Goal: Task Accomplishment & Management: Manage account settings

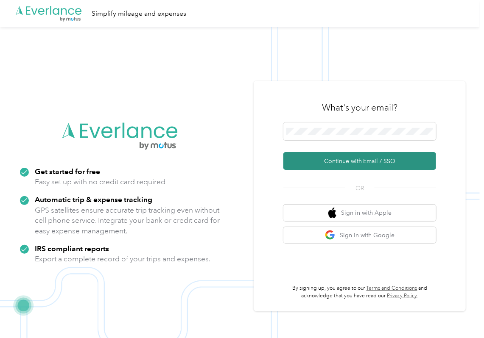
click at [302, 159] on button "Continue with Email / SSO" at bounding box center [359, 161] width 153 height 18
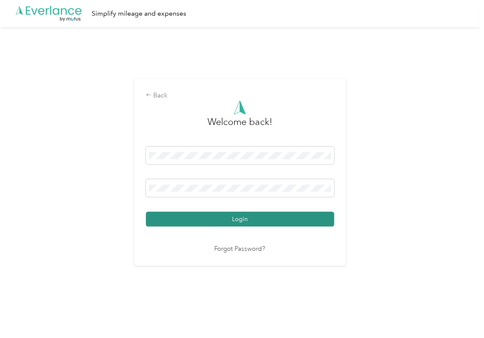
click at [186, 226] on button "Login" at bounding box center [240, 219] width 188 height 15
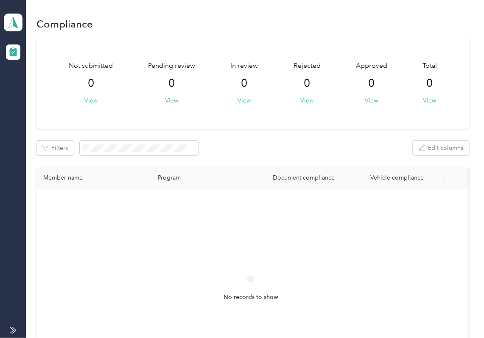
click at [299, 122] on div "Not submitted 0 View Pending review 0 View In review 0 View Rejected 0 View App…" at bounding box center [252, 83] width 433 height 92
click at [12, 19] on icon at bounding box center [12, 22] width 9 height 11
click at [38, 87] on div "Log out" at bounding box center [27, 87] width 33 height 9
